Goal: Communication & Community: Answer question/provide support

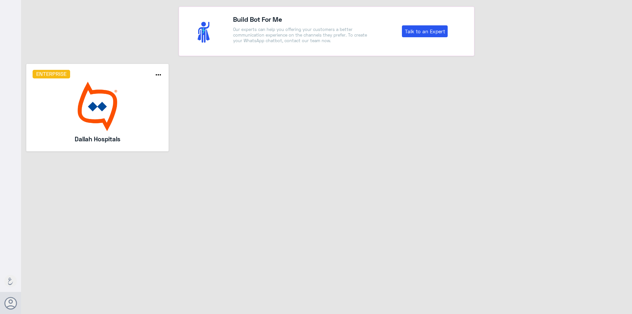
click at [120, 88] on img at bounding box center [98, 106] width 130 height 49
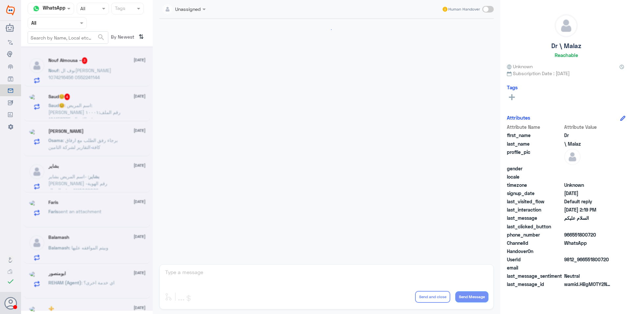
click at [74, 25] on div at bounding box center [57, 23] width 59 height 8
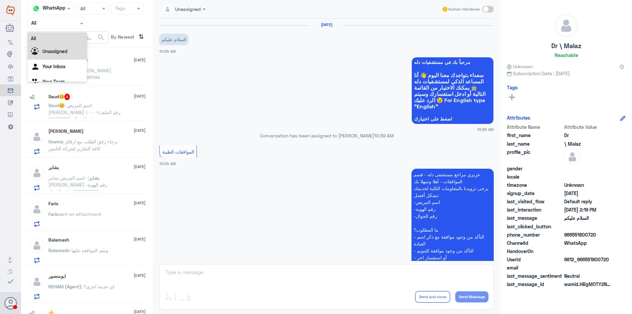
scroll to position [579, 0]
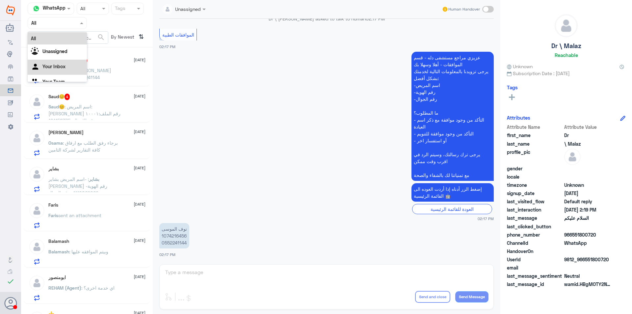
click at [65, 75] on div "Your Team" at bounding box center [57, 82] width 59 height 15
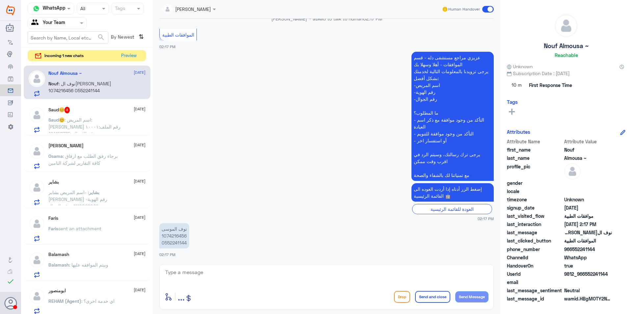
click at [107, 126] on span ": اسم المريض: [PERSON_NAME] رقم الملف:١٠٠٠١ رقم الاحوال: 101158775" at bounding box center [84, 126] width 72 height 19
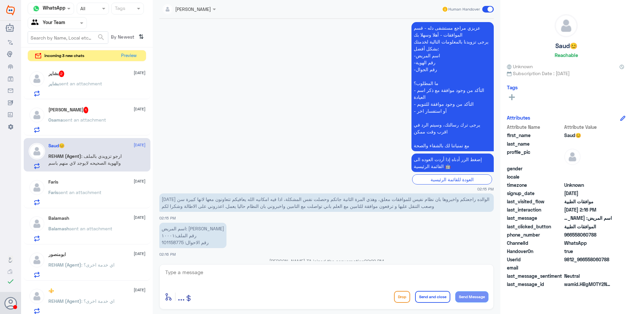
scroll to position [251, 0]
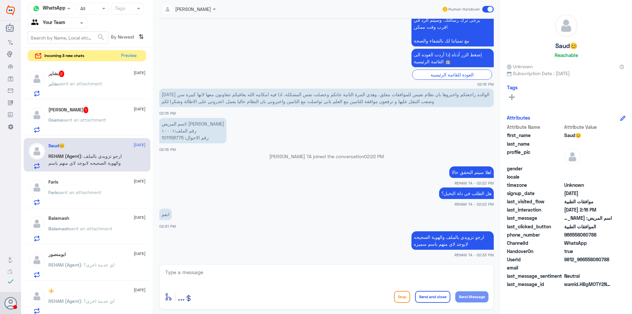
click at [96, 82] on span "sent an attachment" at bounding box center [80, 84] width 43 height 6
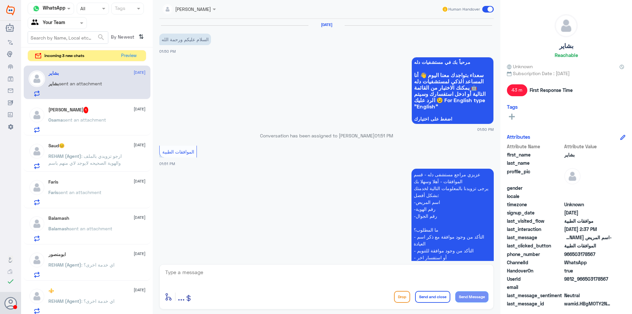
scroll to position [312, 0]
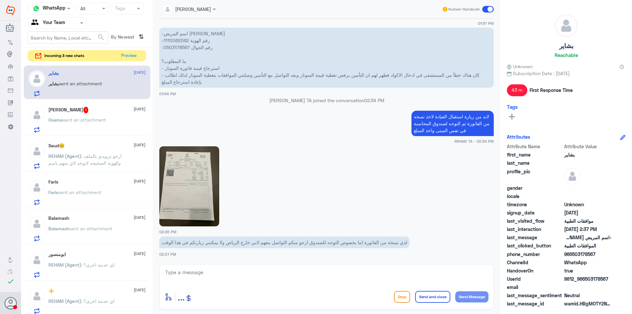
click at [102, 117] on span "sent an attachment" at bounding box center [84, 120] width 43 height 6
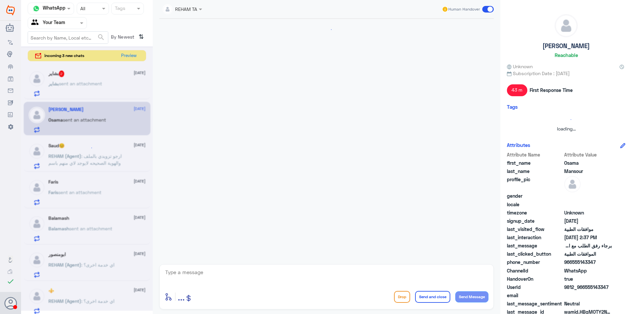
scroll to position [458, 0]
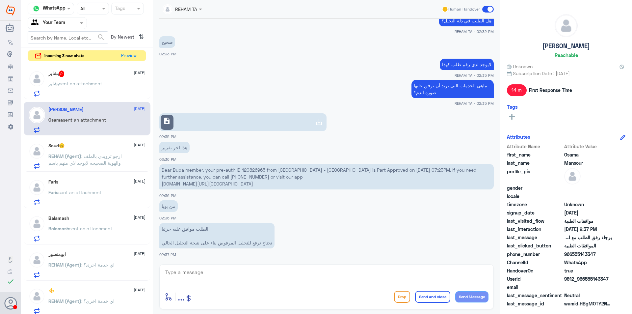
click at [98, 147] on div "Saud😊 [DATE]" at bounding box center [96, 146] width 97 height 6
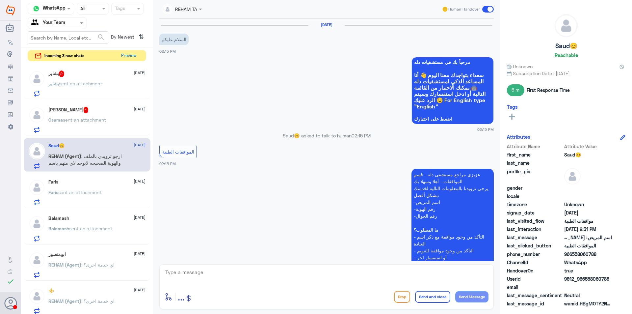
scroll to position [251, 0]
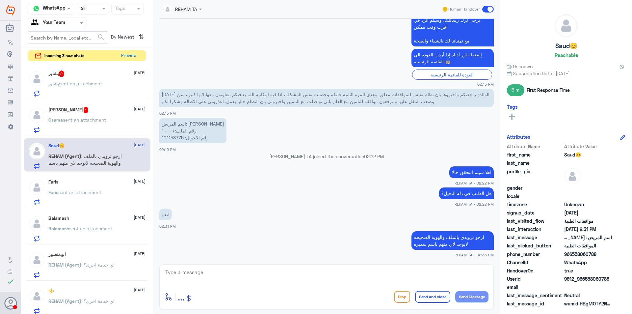
click at [101, 195] on p "Faris sent an attachment" at bounding box center [74, 197] width 53 height 16
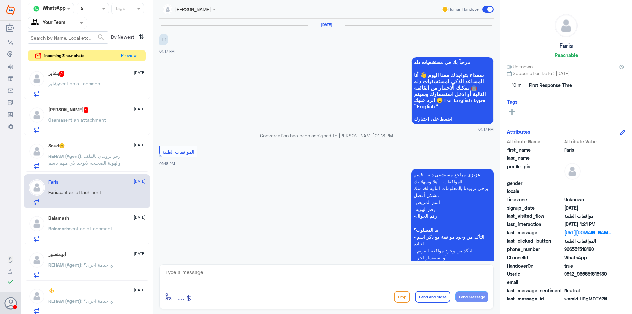
scroll to position [230, 0]
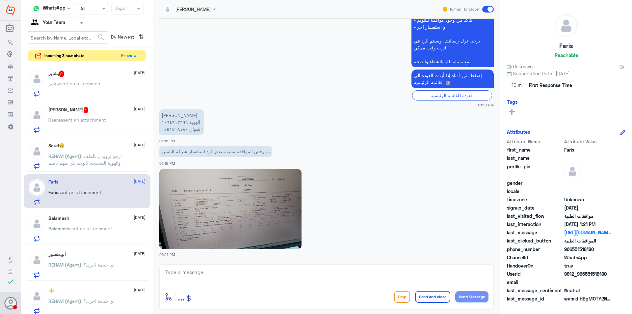
click at [97, 224] on div "Balamash [DATE][PERSON_NAME] sent an attachment" at bounding box center [96, 228] width 97 height 26
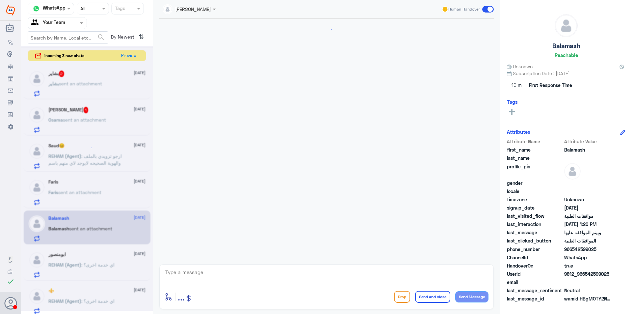
scroll to position [718, 0]
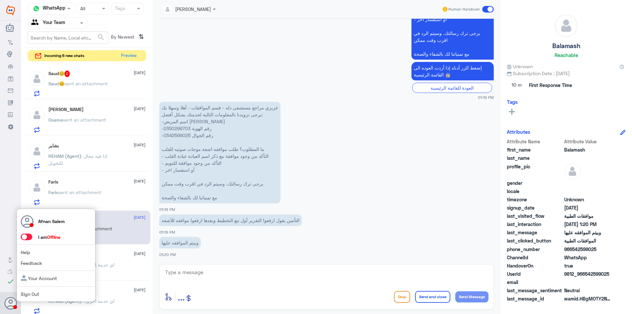
click at [27, 294] on link "Sign Out" at bounding box center [30, 294] width 18 height 6
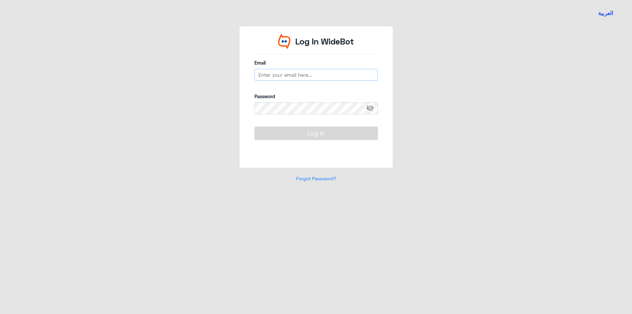
type input "[EMAIL_ADDRESS][DOMAIN_NAME]"
